Goal: Information Seeking & Learning: Find specific fact

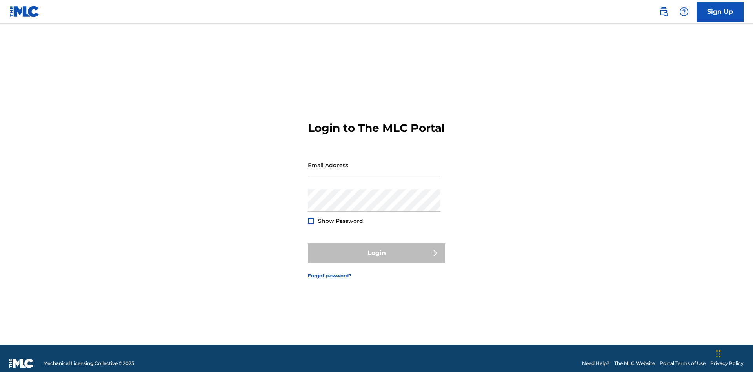
scroll to position [10, 0]
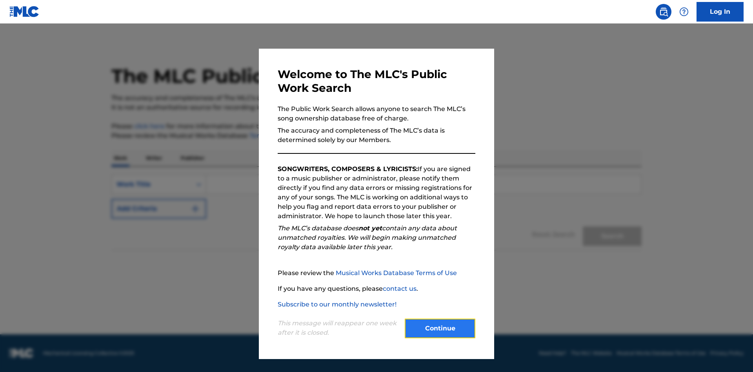
click at [440, 328] on button "Continue" at bounding box center [440, 329] width 71 height 20
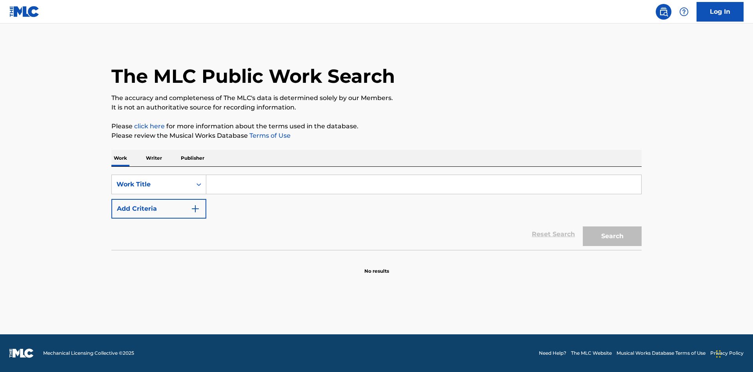
click at [154, 158] on p "Writer" at bounding box center [154, 158] width 21 height 16
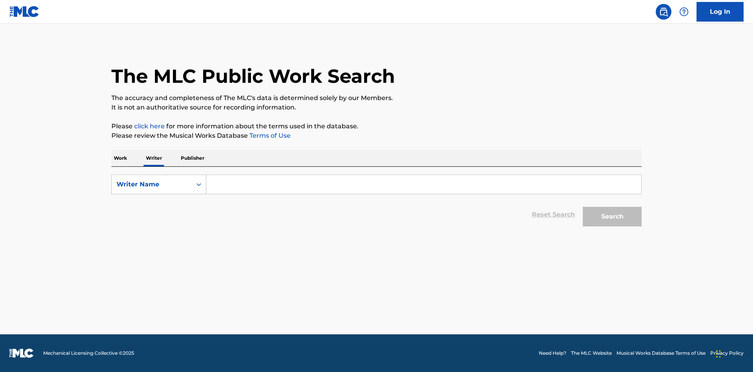
click at [424, 184] on input "Search Form" at bounding box center [423, 184] width 435 height 19
type input "DRAACO DALLAS AVENTURA"
click at [612, 217] on button "Search" at bounding box center [612, 217] width 59 height 20
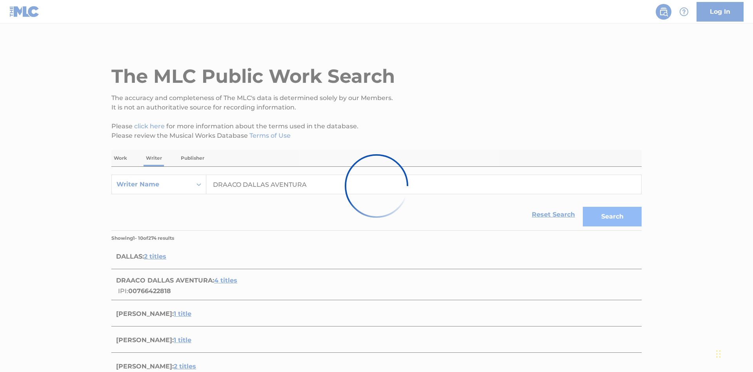
scroll to position [215, 0]
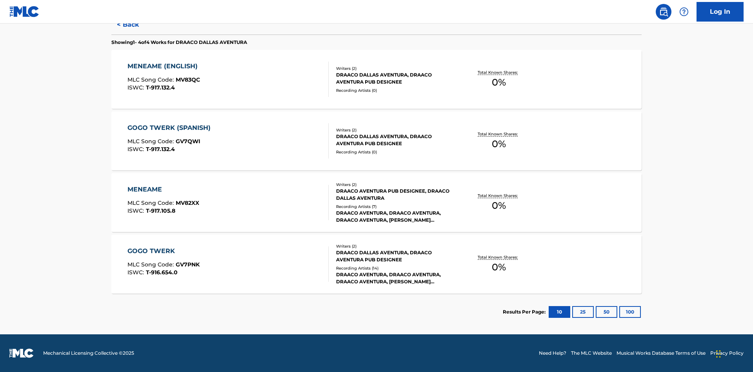
click at [163, 189] on div "MENEAME" at bounding box center [163, 189] width 72 height 9
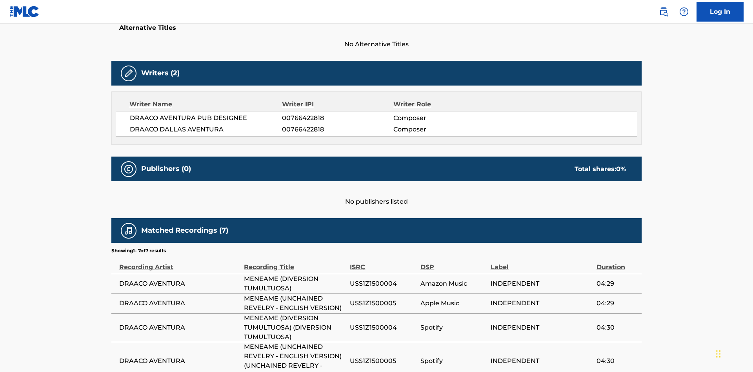
scroll to position [133, 0]
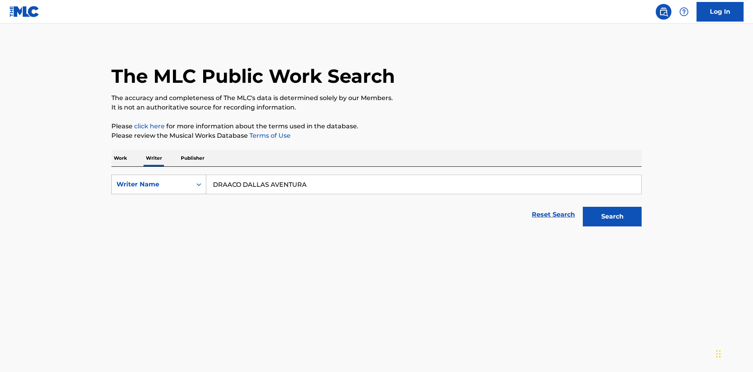
click at [152, 180] on div "Writer Name" at bounding box center [152, 184] width 71 height 9
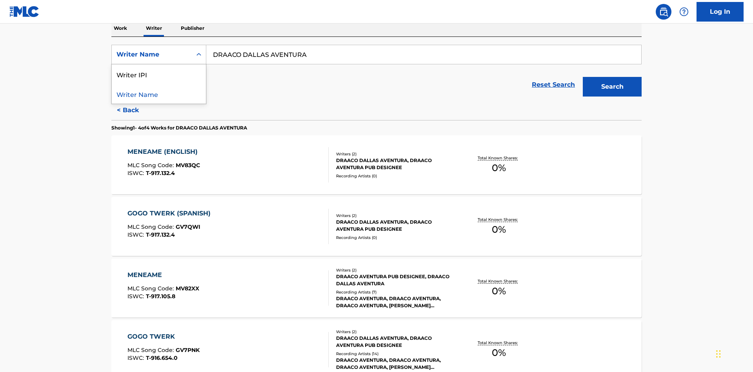
click at [159, 74] on div "Writer IPI" at bounding box center [159, 74] width 94 height 20
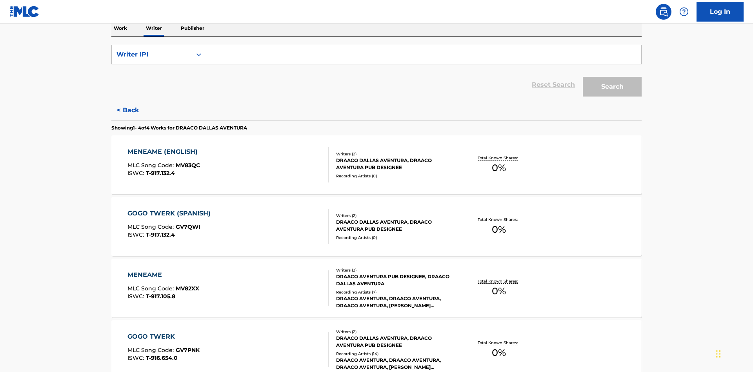
scroll to position [128, 0]
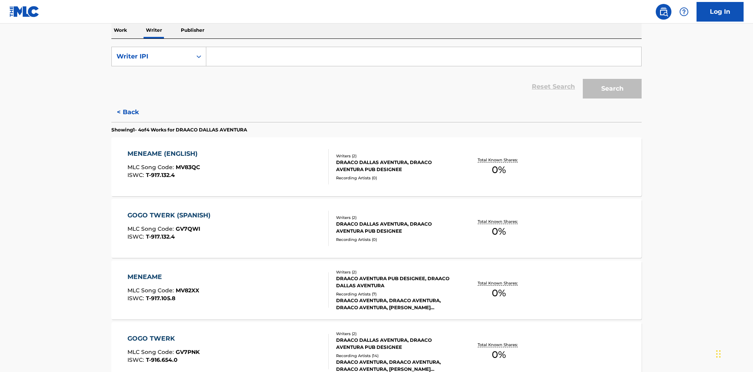
click at [424, 56] on input "Search Form" at bounding box center [423, 56] width 435 height 19
type input "00766422818"
click at [612, 79] on button "Search" at bounding box center [612, 89] width 59 height 20
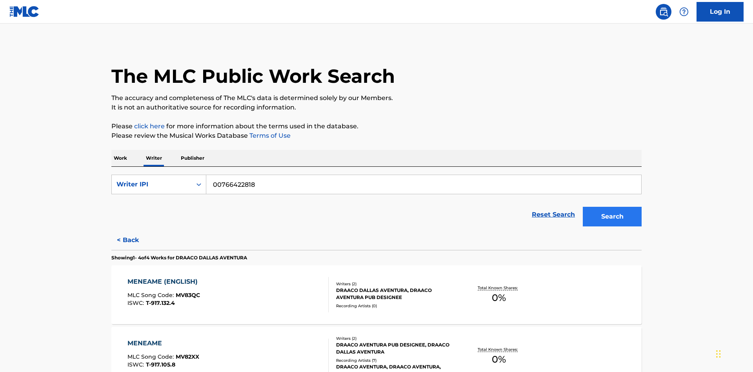
scroll to position [207, 0]
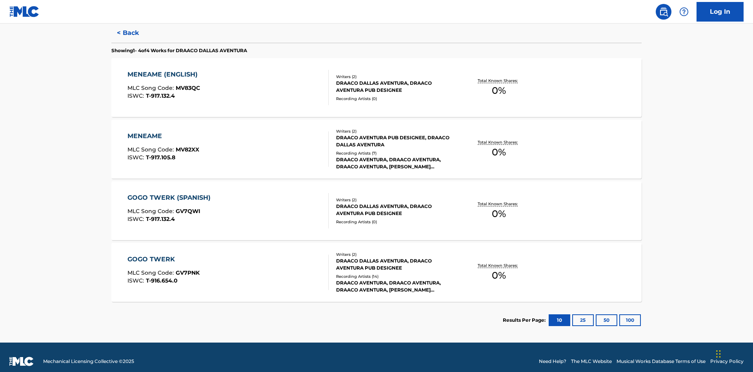
click at [163, 131] on div "MENEAME" at bounding box center [163, 135] width 72 height 9
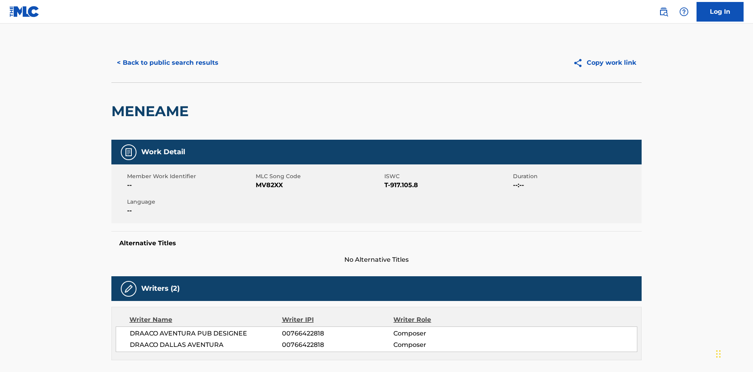
scroll to position [133, 0]
